Goal: Navigation & Orientation: Find specific page/section

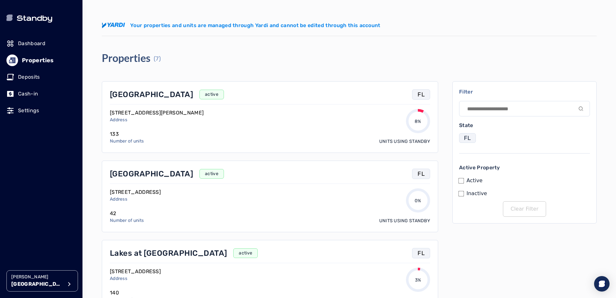
click at [123, 93] on p "[GEOGRAPHIC_DATA]" at bounding box center [151, 94] width 83 height 10
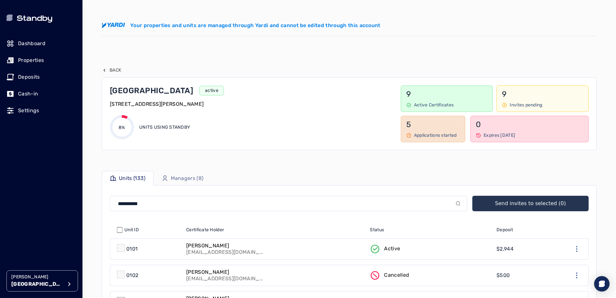
click at [182, 181] on p "Managers (8)" at bounding box center [187, 178] width 33 height 8
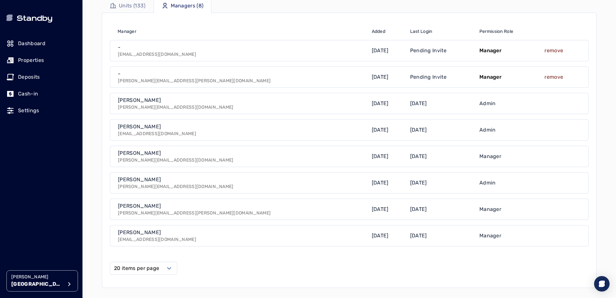
scroll to position [161, 0]
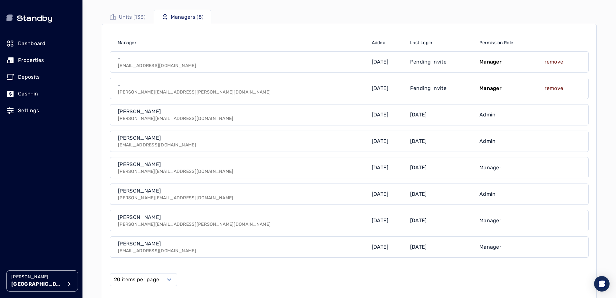
click at [259, 162] on div "[PERSON_NAME] [PERSON_NAME][EMAIL_ADDRESS][DOMAIN_NAME]" at bounding box center [239, 167] width 258 height 21
click at [155, 279] on label "20 items per page" at bounding box center [136, 280] width 45 height 8
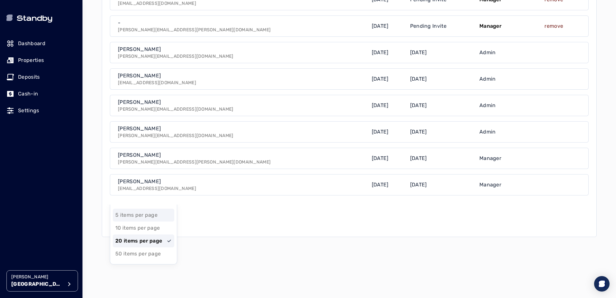
scroll to position [258, 0]
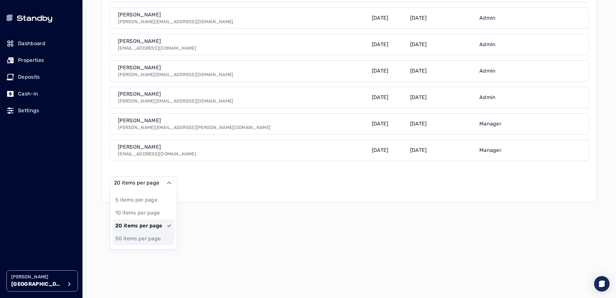
click at [155, 241] on span "50 items per page" at bounding box center [137, 239] width 45 height 8
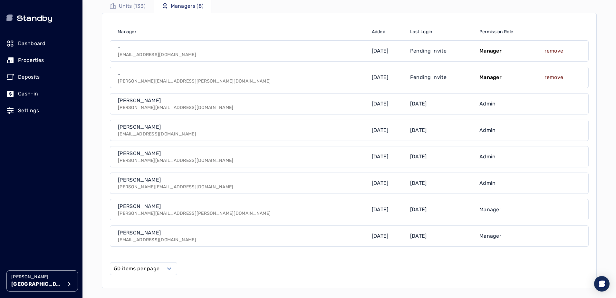
scroll to position [161, 0]
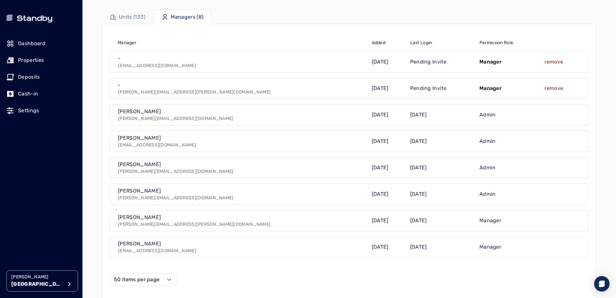
click at [87, 264] on div "[PERSON_NAME] Street Your properties and units are managed through Yardi and ca…" at bounding box center [350, 149] width 534 height 298
click at [245, 230] on div "Todd Simon [EMAIL_ADDRESS][PERSON_NAME][DOMAIN_NAME]" at bounding box center [239, 220] width 258 height 21
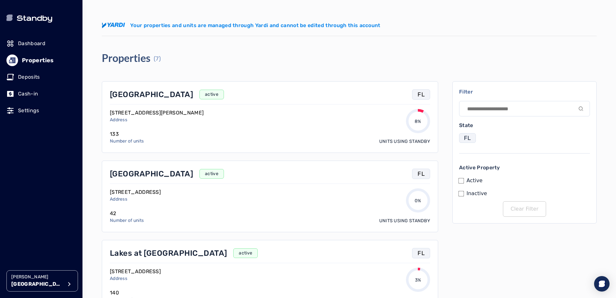
click at [29, 108] on p "Settings" at bounding box center [28, 111] width 21 height 8
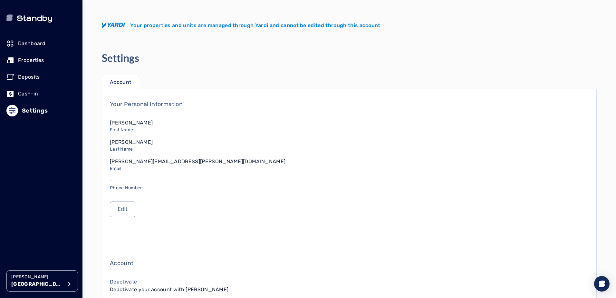
click at [39, 109] on p "Settings" at bounding box center [35, 110] width 26 height 9
click at [37, 61] on p "Properties" at bounding box center [31, 60] width 26 height 8
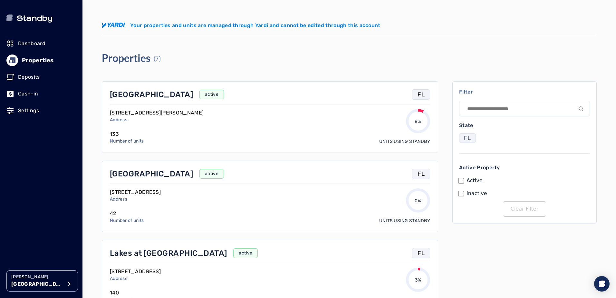
click at [69, 285] on icon "button" at bounding box center [69, 284] width 8 height 8
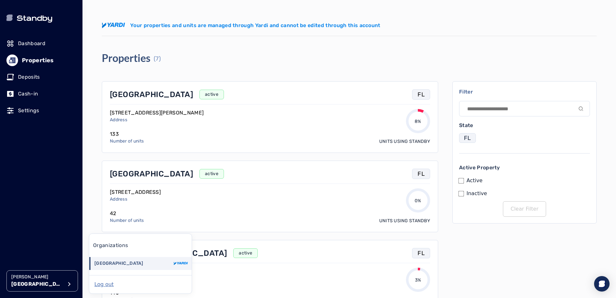
click at [108, 264] on p "[GEOGRAPHIC_DATA]" at bounding box center [118, 263] width 49 height 6
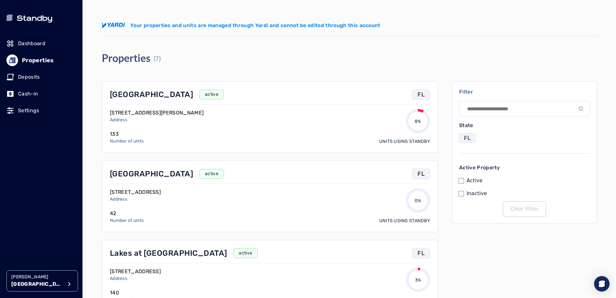
click at [129, 98] on p "[GEOGRAPHIC_DATA]" at bounding box center [151, 94] width 83 height 10
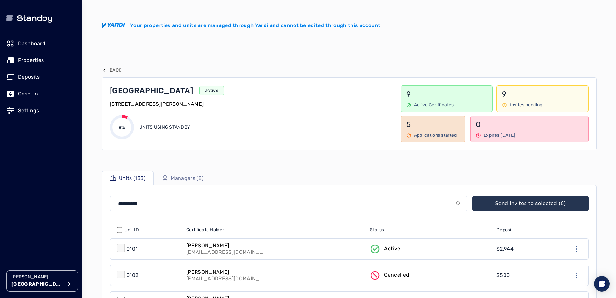
click at [196, 178] on p "Managers (8)" at bounding box center [187, 178] width 33 height 8
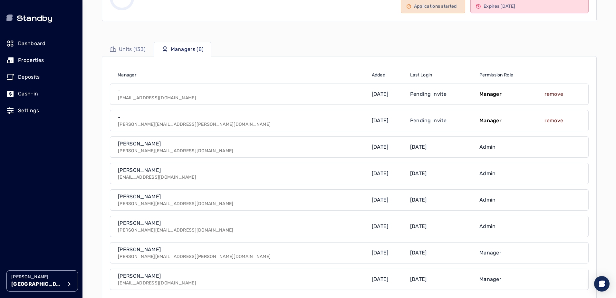
scroll to position [161, 0]
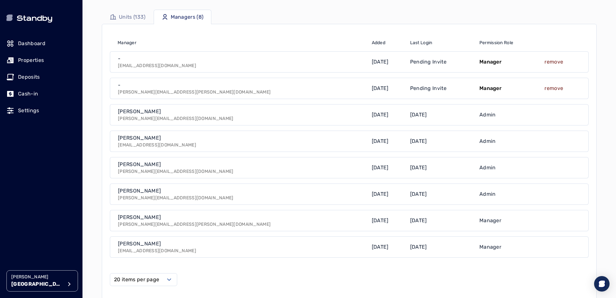
click at [143, 18] on p "Units (133)" at bounding box center [132, 17] width 27 height 8
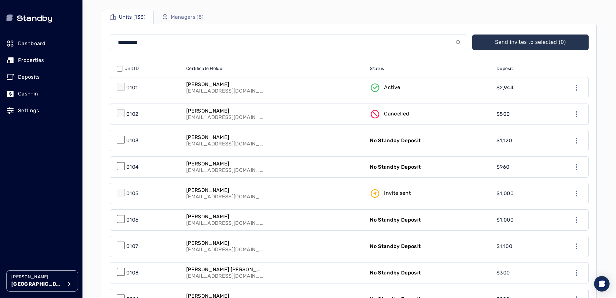
scroll to position [52, 0]
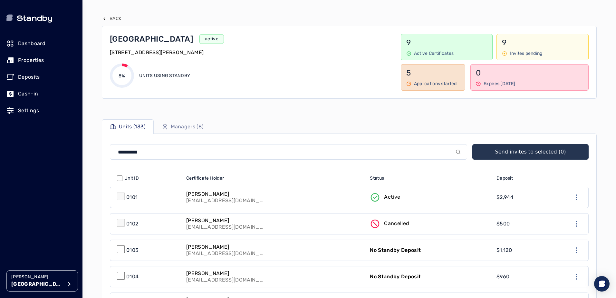
click at [104, 19] on icon "button" at bounding box center [104, 18] width 5 height 5
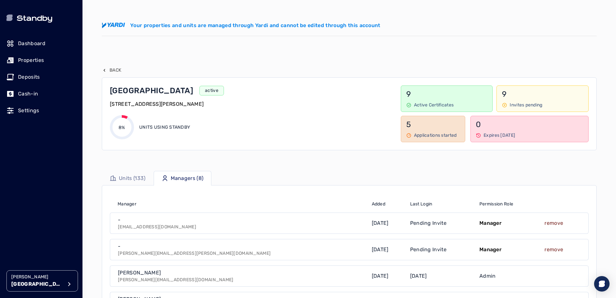
click at [107, 70] on button "Back" at bounding box center [111, 70] width 19 height 6
